Goal: Information Seeking & Learning: Check status

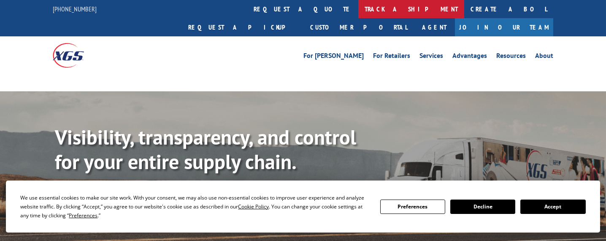
click at [358, 11] on link "track a shipment" at bounding box center [411, 9] width 106 height 18
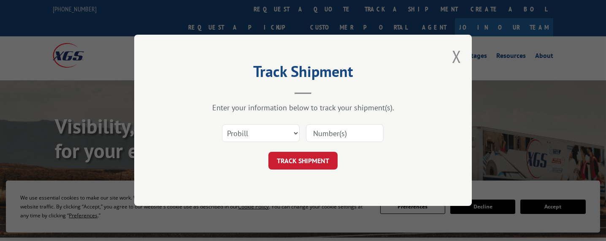
click at [255, 134] on select "Select category... Probill BOL PO" at bounding box center [261, 133] width 78 height 18
select select "bol"
click at [222, 124] on select "Select category... Probill BOL PO" at bounding box center [261, 133] width 78 height 18
click at [349, 133] on input at bounding box center [345, 133] width 78 height 18
paste input "2832952"
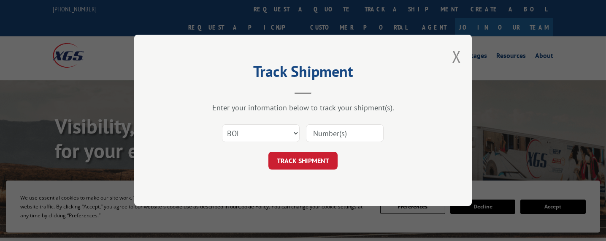
type input "2832952"
click at [300, 160] on button "TRACK SHIPMENT" at bounding box center [302, 161] width 69 height 18
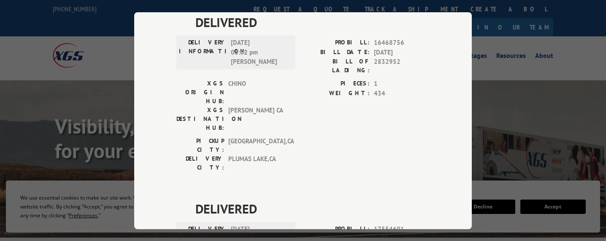
scroll to position [163, 0]
